Goal: Navigation & Orientation: Find specific page/section

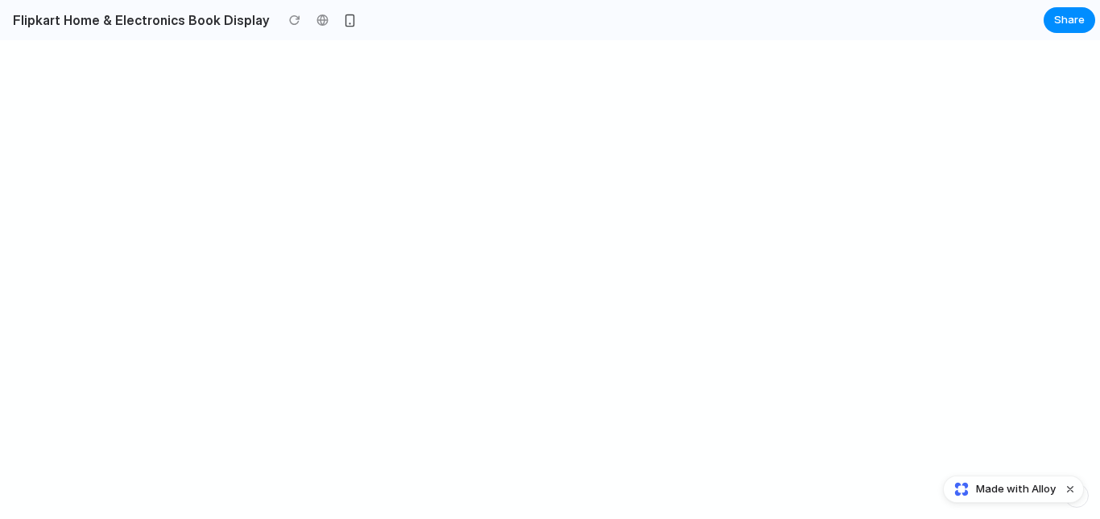
drag, startPoint x: 291, startPoint y: 76, endPoint x: 284, endPoint y: 56, distance: 21.1
click at [284, 56] on div at bounding box center [550, 279] width 1100 height 479
click at [283, 23] on div at bounding box center [295, 20] width 24 height 24
click at [283, 18] on div at bounding box center [295, 20] width 24 height 24
click at [343, 19] on div "button" at bounding box center [350, 21] width 14 height 14
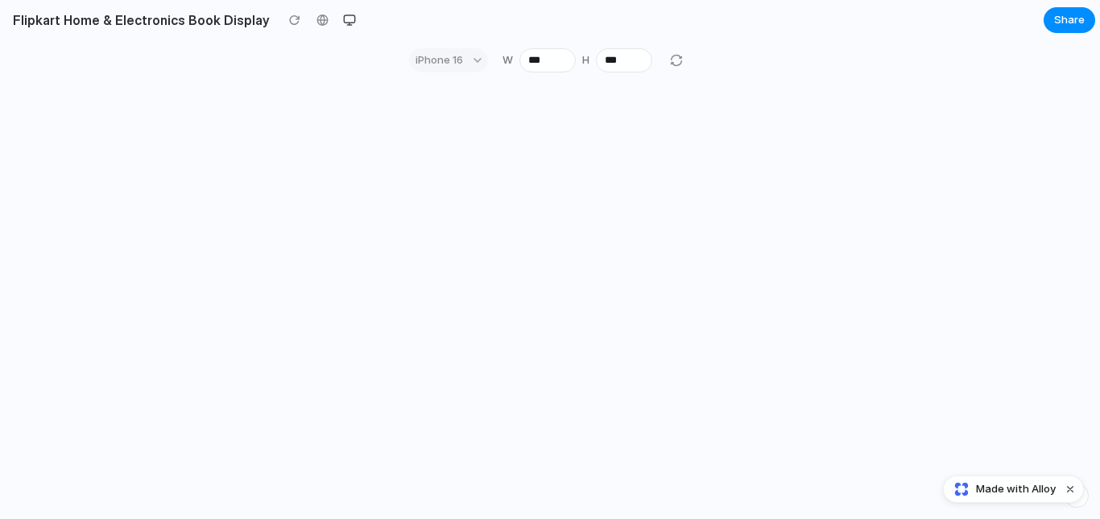
click at [542, 144] on div at bounding box center [550, 299] width 316 height 439
drag, startPoint x: 576, startPoint y: 146, endPoint x: 580, endPoint y: 230, distance: 84.6
click at [580, 230] on div at bounding box center [550, 299] width 316 height 439
click at [668, 61] on div at bounding box center [675, 60] width 19 height 19
click at [340, 19] on button "button" at bounding box center [349, 20] width 24 height 24
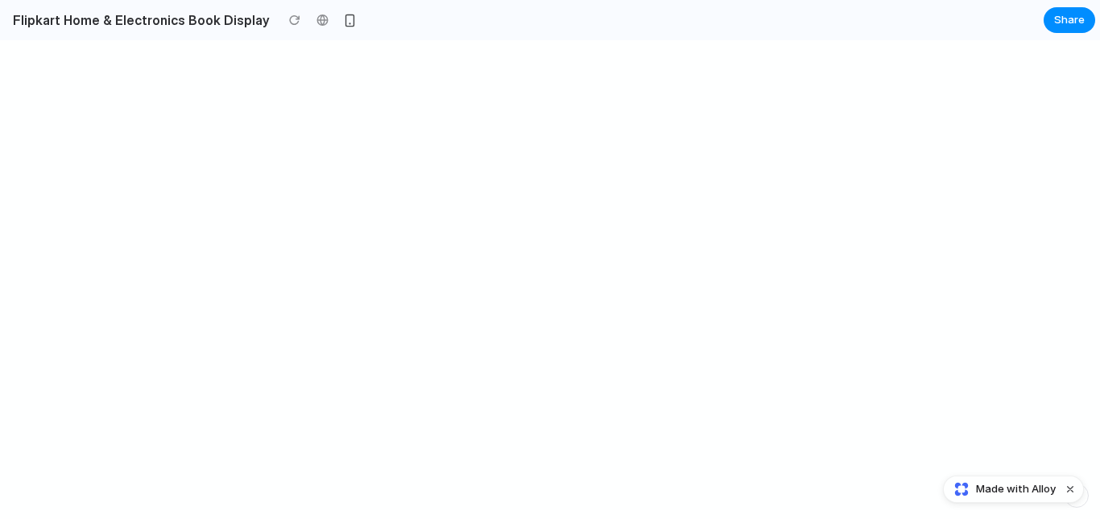
click at [365, 97] on div at bounding box center [550, 279] width 1100 height 479
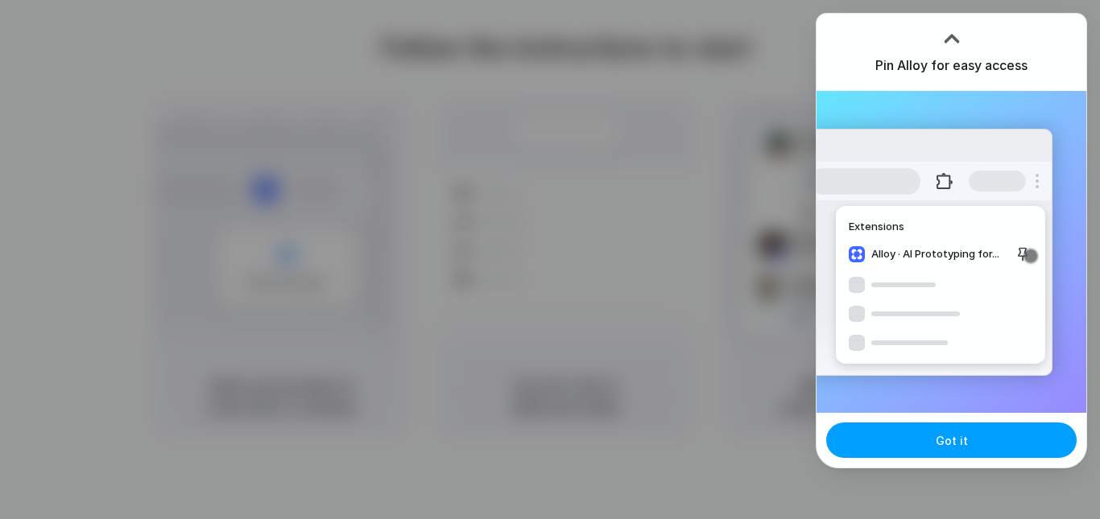
click at [944, 442] on span "Got it" at bounding box center [951, 440] width 32 height 17
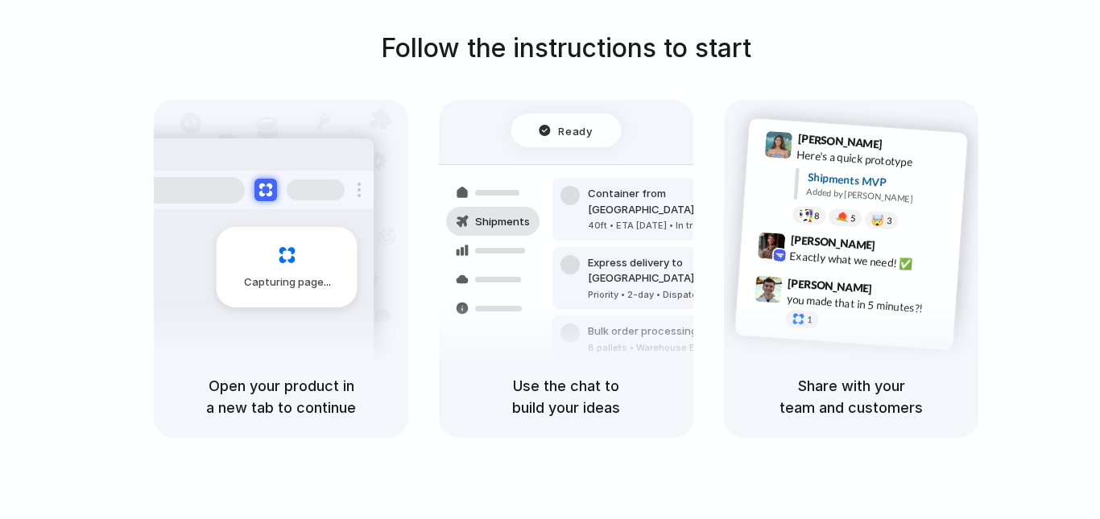
click at [718, 49] on div "Follow the instructions to start Capturing page Open your product in a new tab …" at bounding box center [566, 233] width 1100 height 409
click at [720, 17] on div "Follow the instructions to start Capturing page Open your product in a new tab …" at bounding box center [566, 275] width 1132 height 551
